Goal: Information Seeking & Learning: Learn about a topic

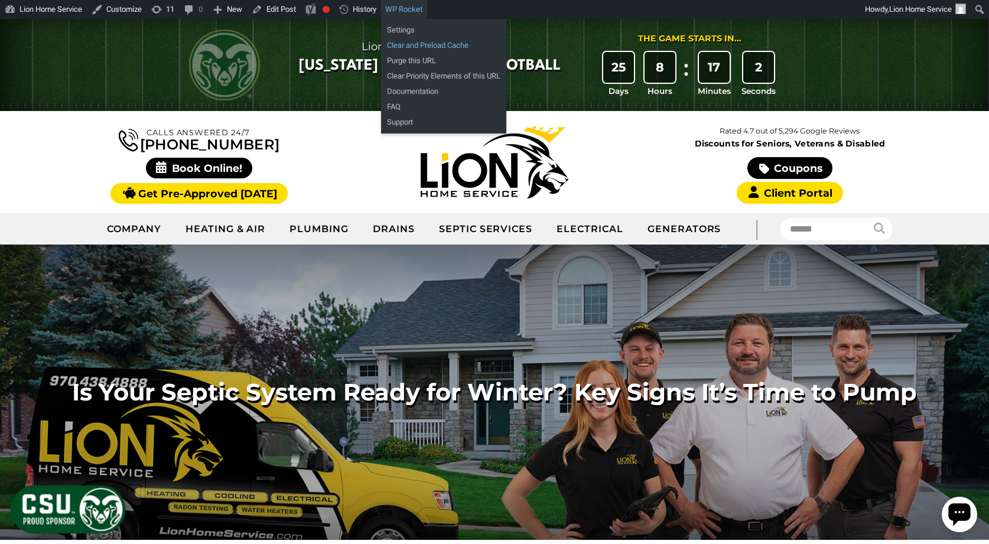
click at [403, 40] on link "Clear and Preload Cache" at bounding box center [443, 45] width 125 height 15
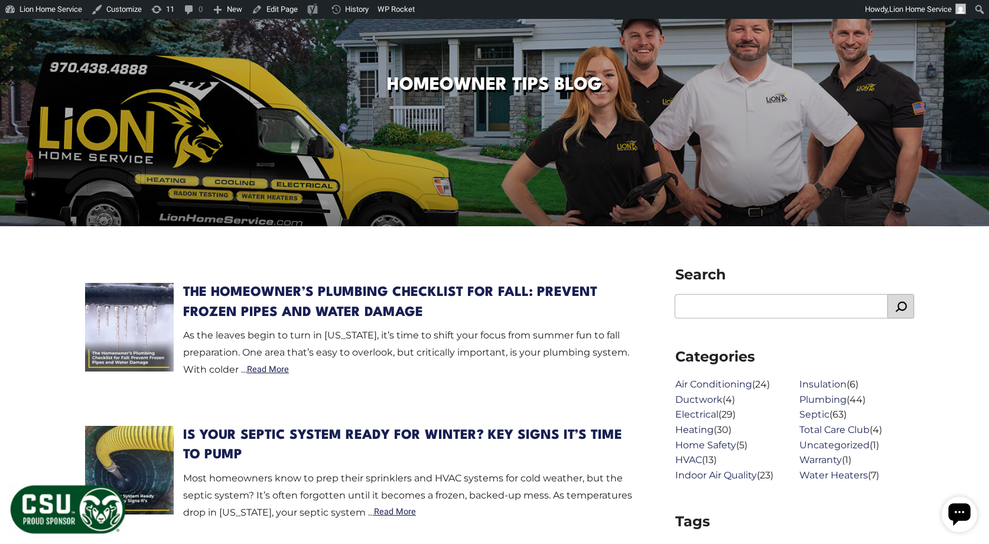
scroll to position [295, 0]
